Goal: Find specific page/section: Find specific page/section

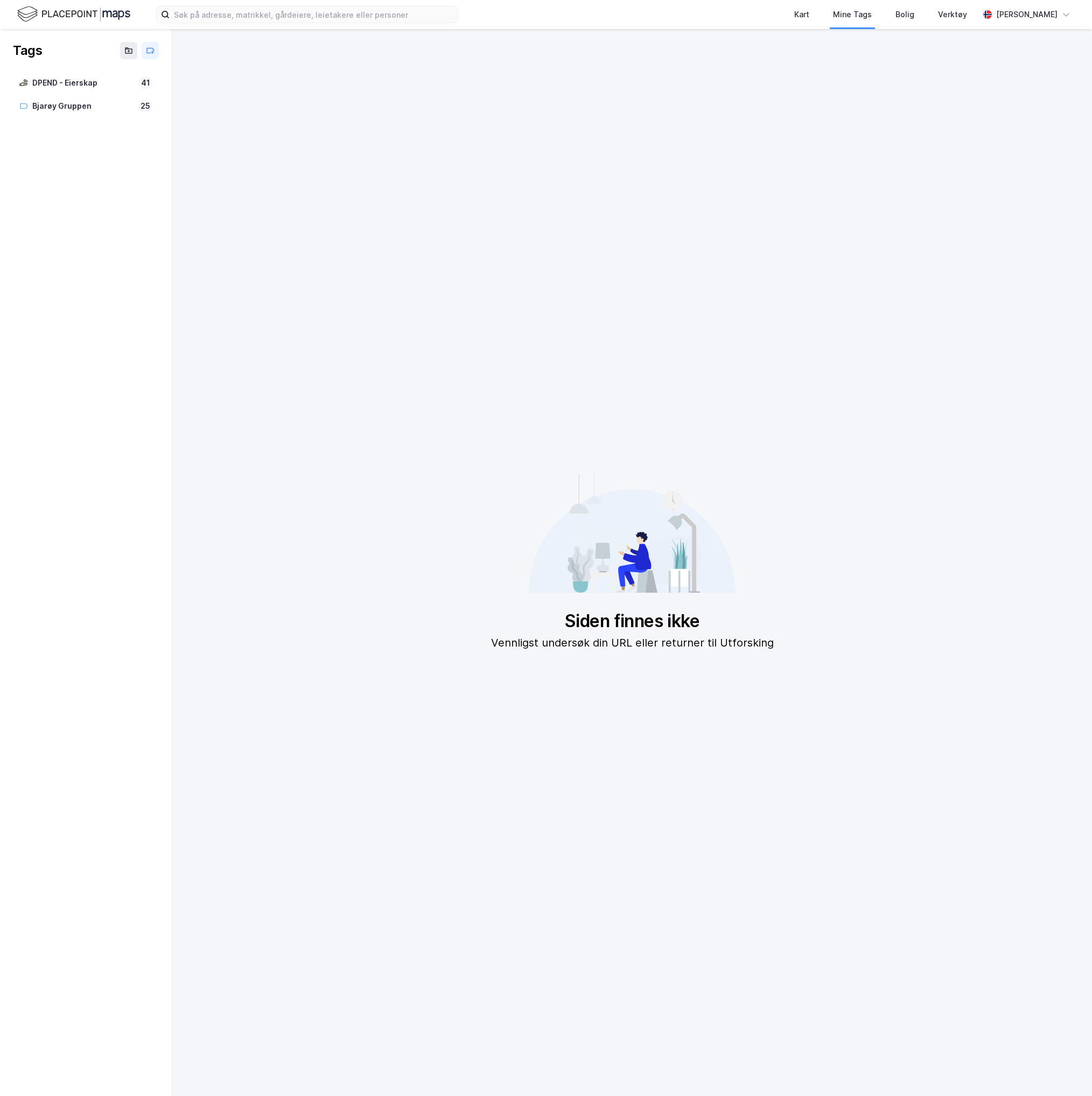
click at [75, 24] on img at bounding box center [74, 14] width 113 height 19
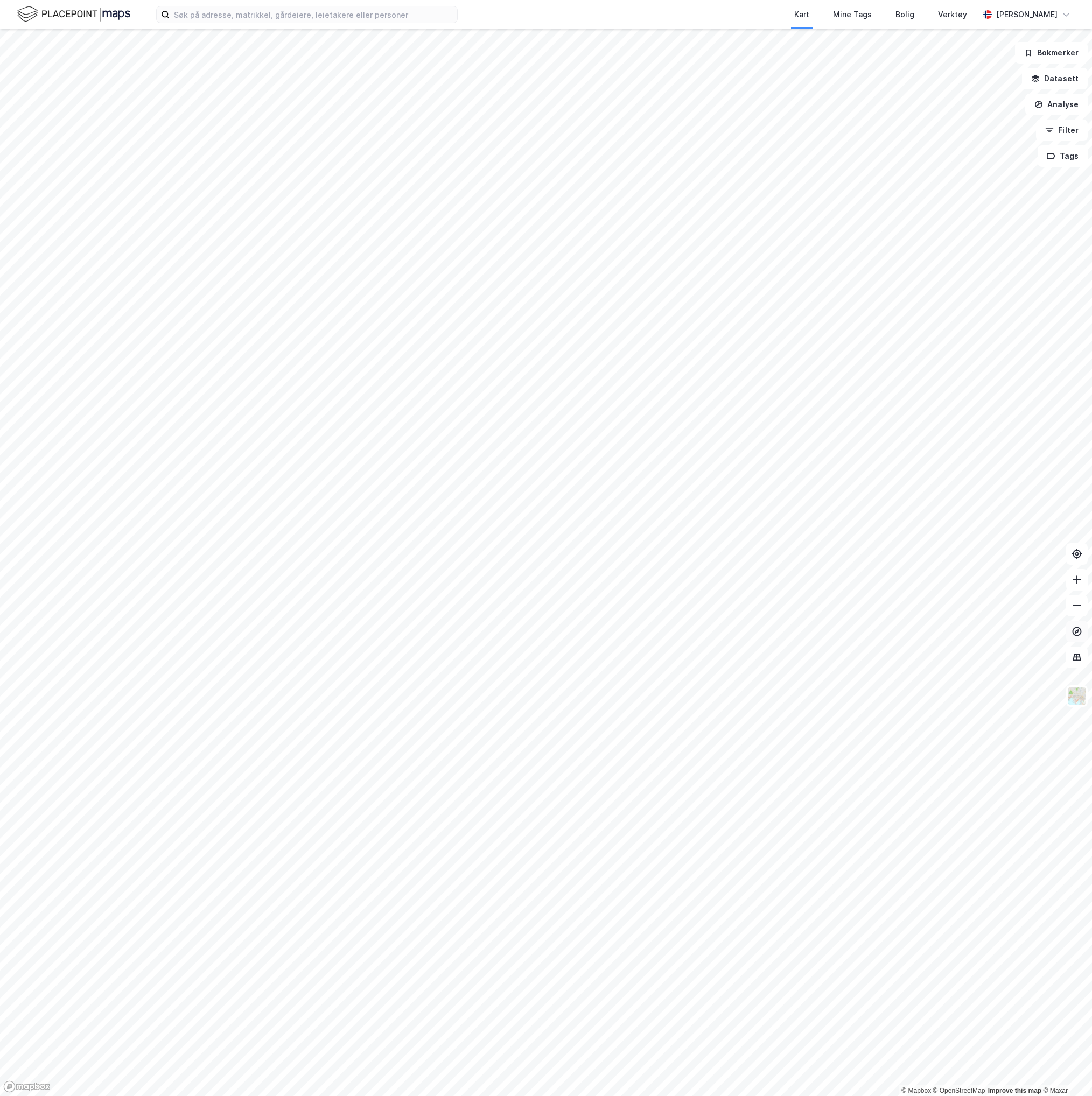
click at [1071, 635] on icon at bounding box center [1076, 631] width 10 height 10
